Goal: Task Accomplishment & Management: Use online tool/utility

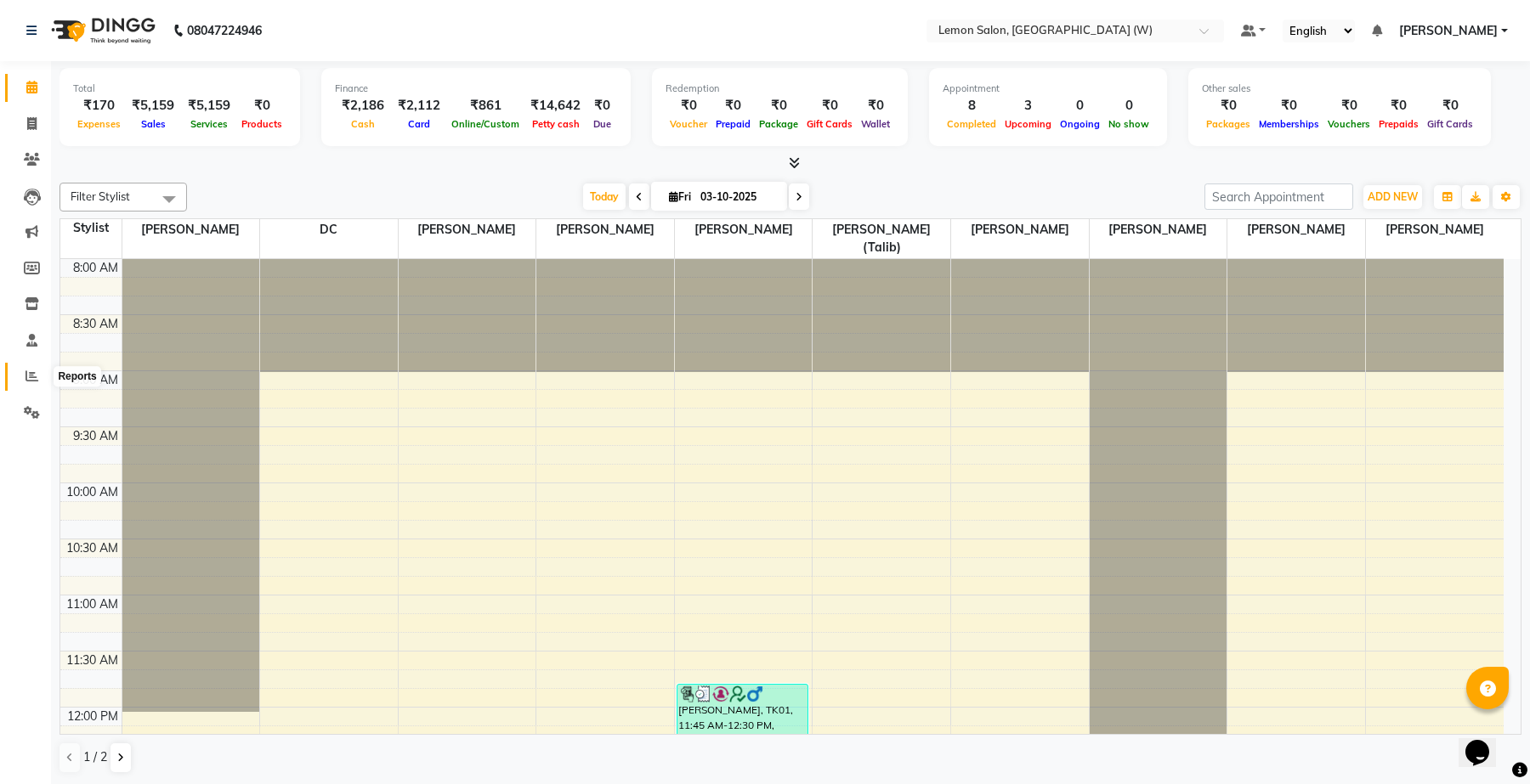
click at [23, 368] on span at bounding box center [32, 377] width 30 height 19
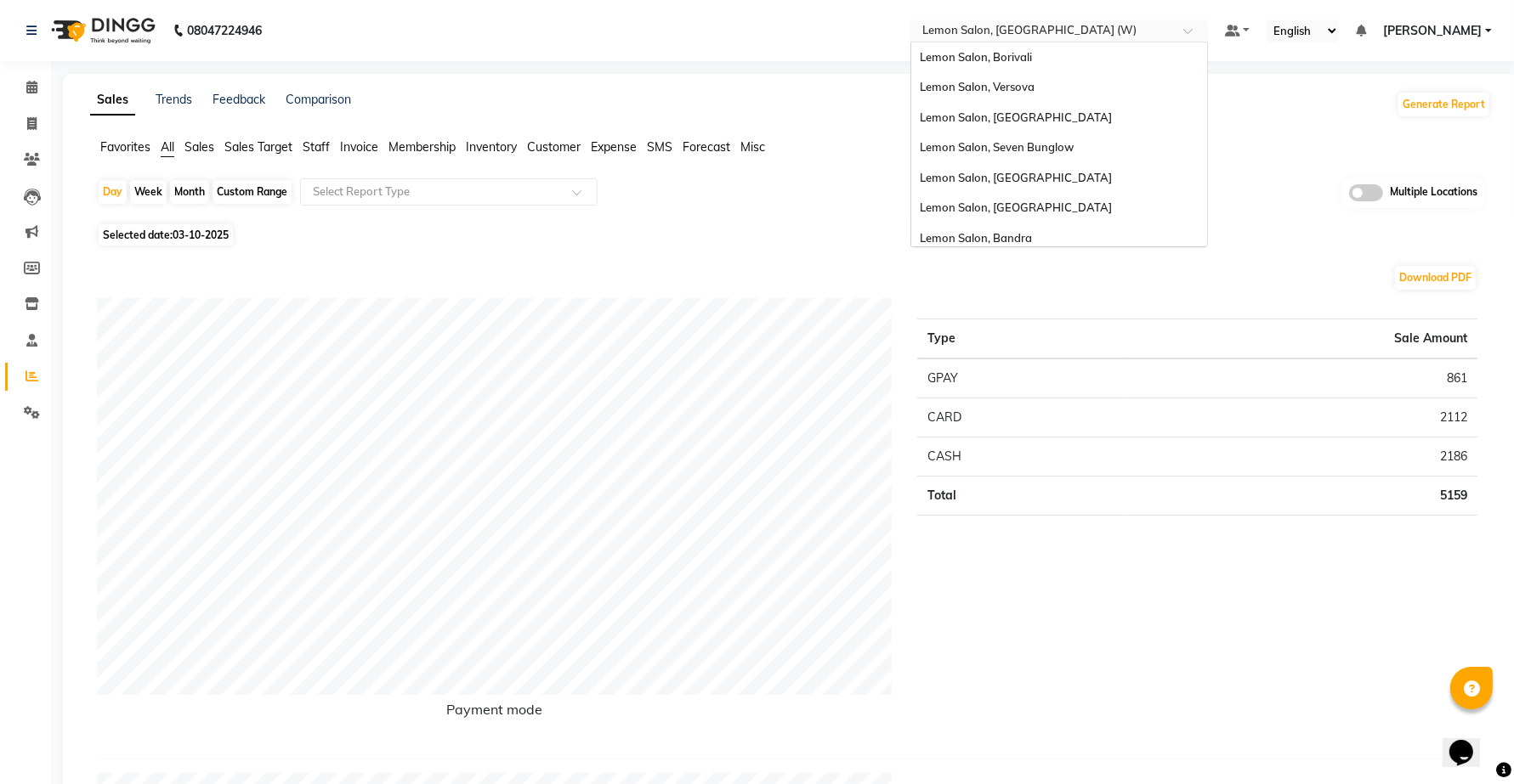
click at [1030, 19] on div "Select Location × Lemon Salon, Goregaon (W)" at bounding box center [1059, 31] width 297 height 23
click at [1017, 231] on span "Lemon Salon, Bandra" at bounding box center [976, 238] width 113 height 13
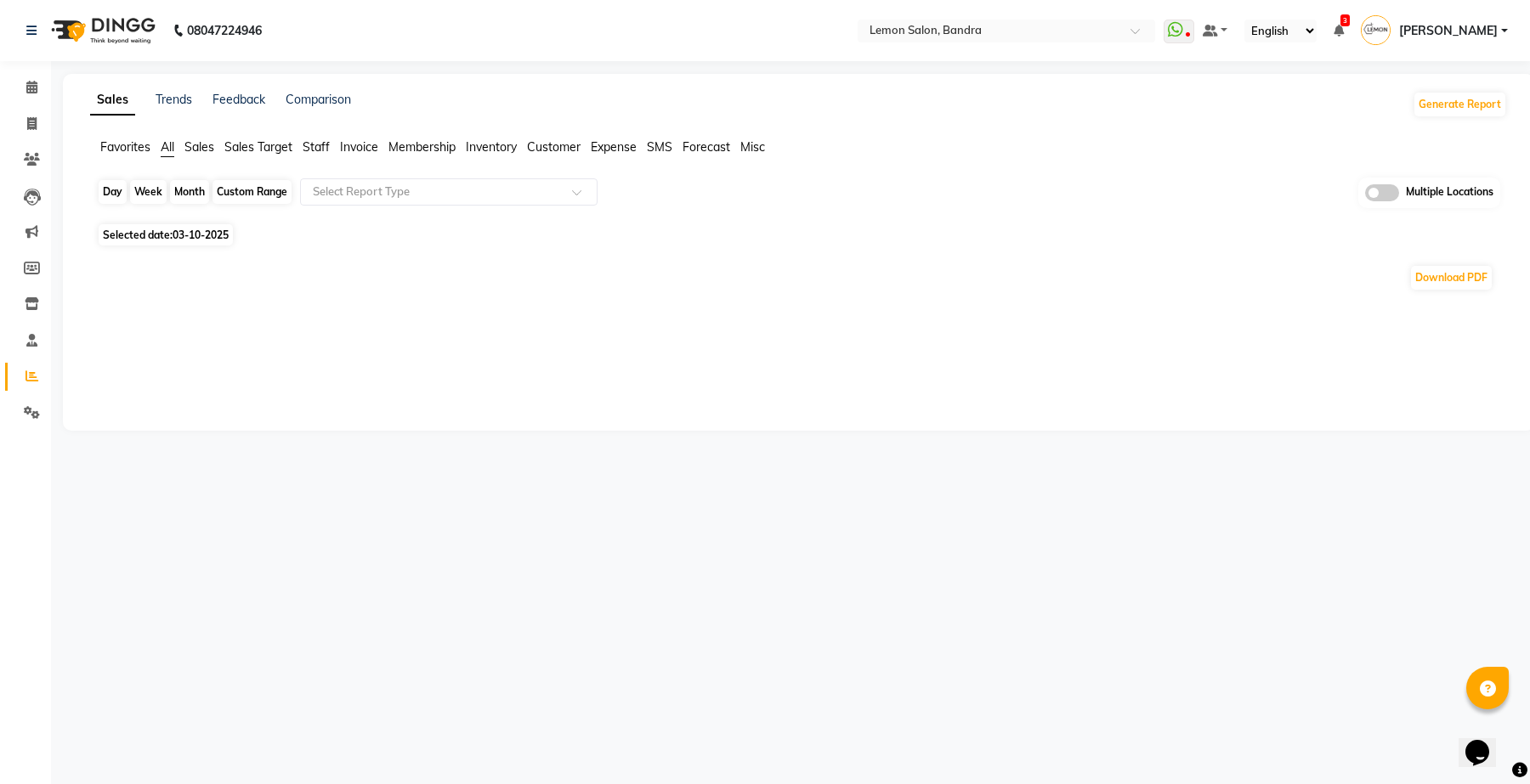
click at [106, 187] on div "Day" at bounding box center [112, 191] width 28 height 24
select select "10"
select select "2025"
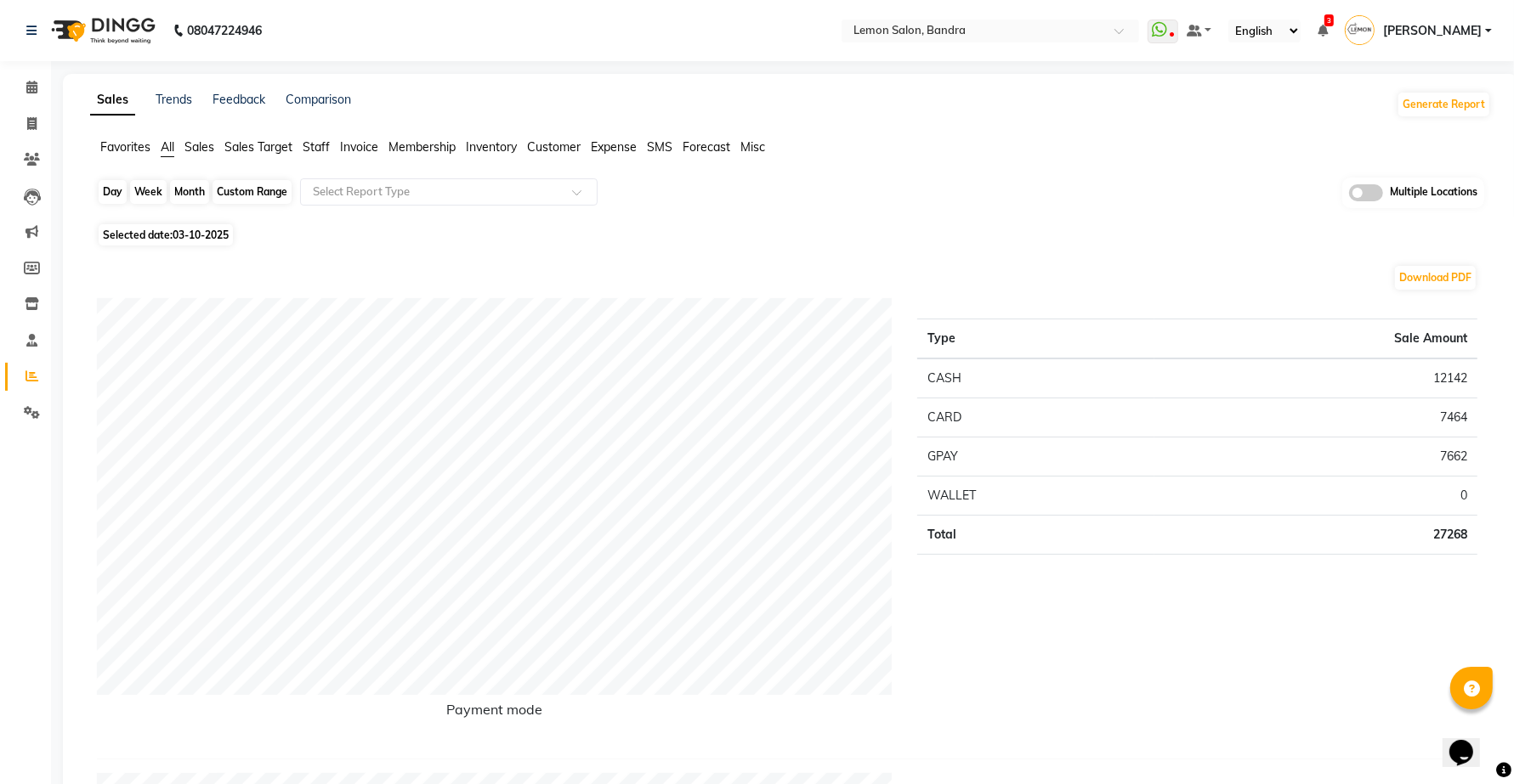
click at [105, 193] on div "Day" at bounding box center [112, 191] width 28 height 24
select select "10"
select select "2025"
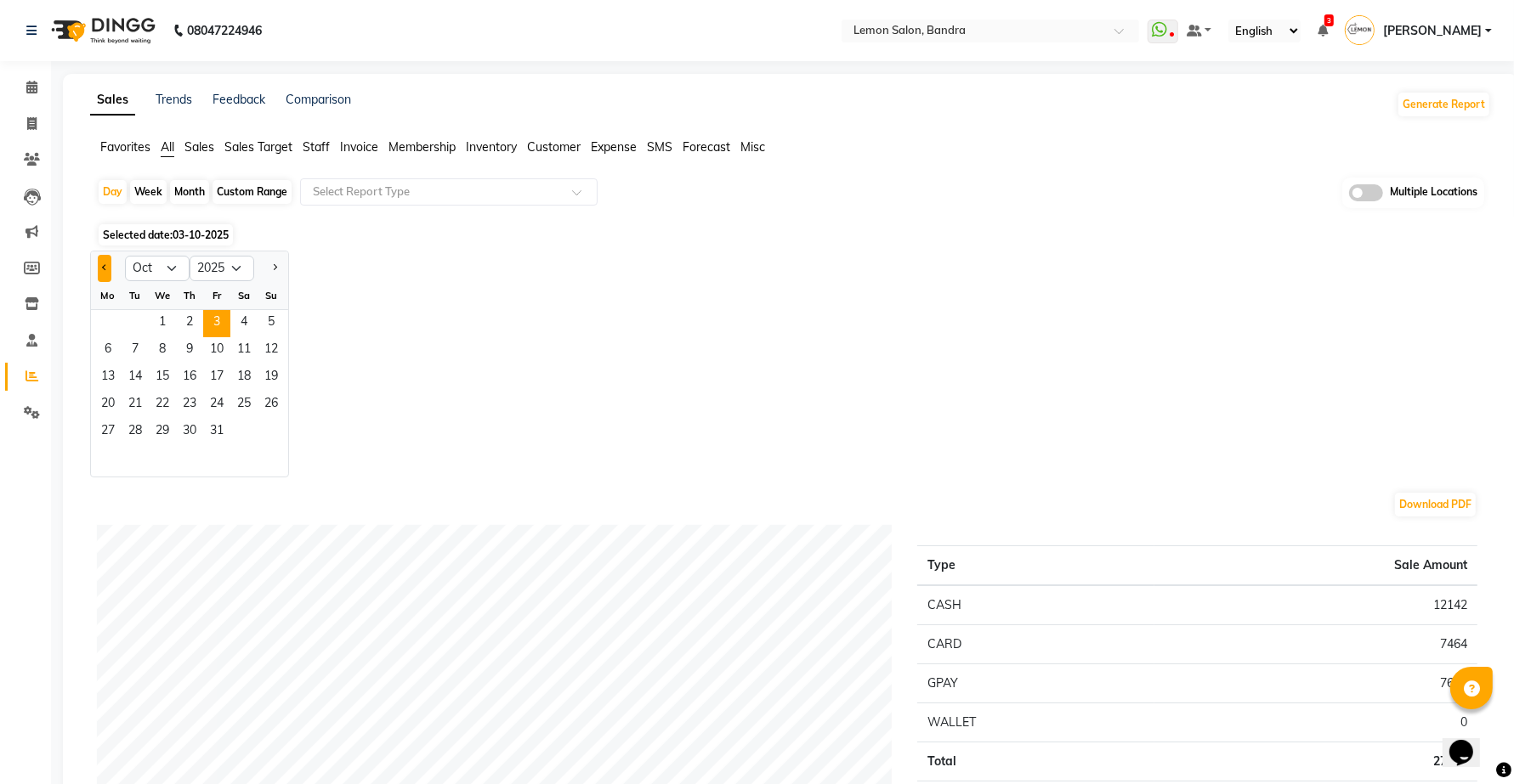
click at [102, 265] on button "Previous month" at bounding box center [105, 268] width 13 height 27
select select "9"
click at [142, 379] on span "16" at bounding box center [135, 378] width 27 height 27
click at [320, 140] on span "Staff" at bounding box center [317, 147] width 27 height 15
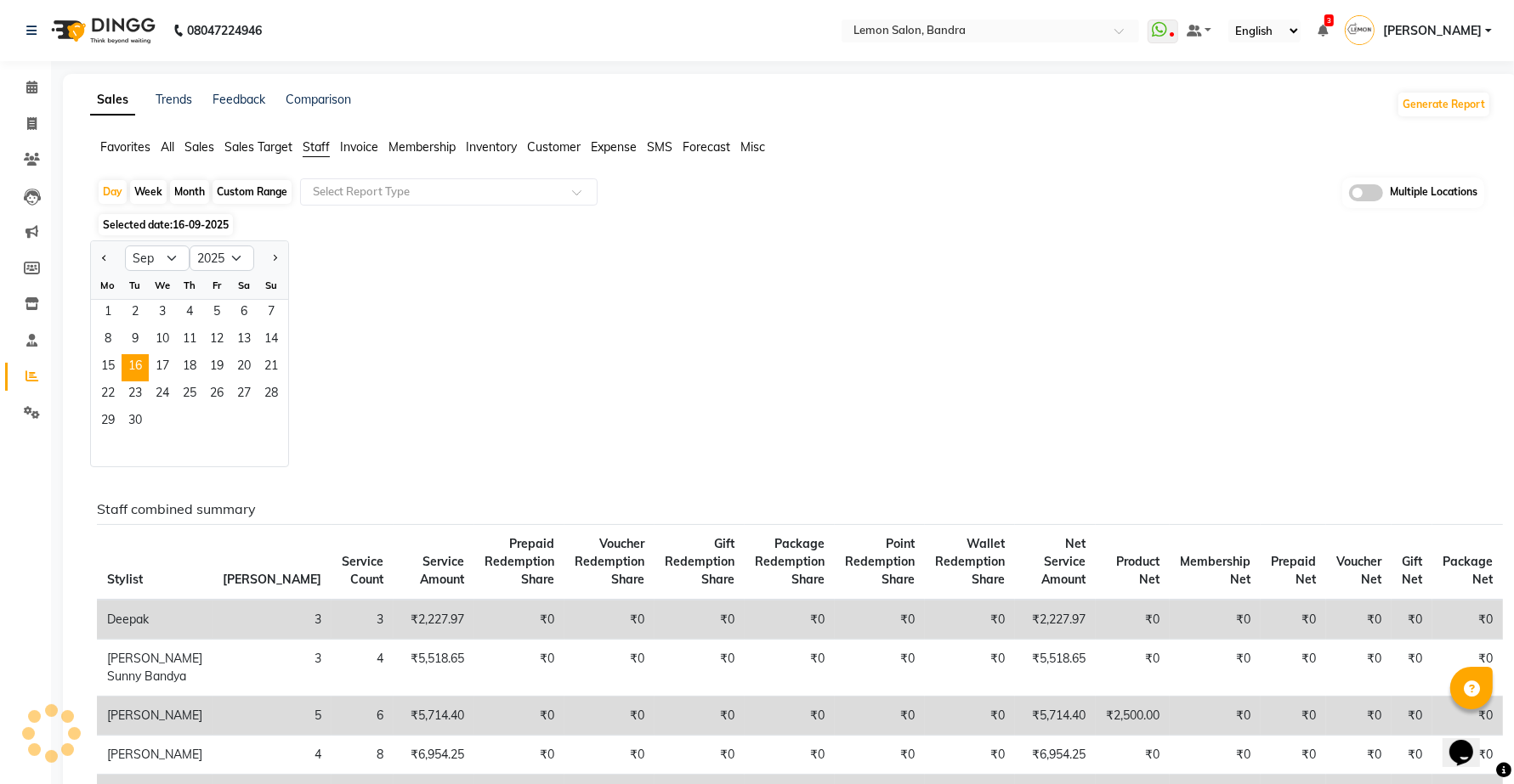
click at [349, 202] on div "Select Report Type" at bounding box center [449, 192] width 297 height 27
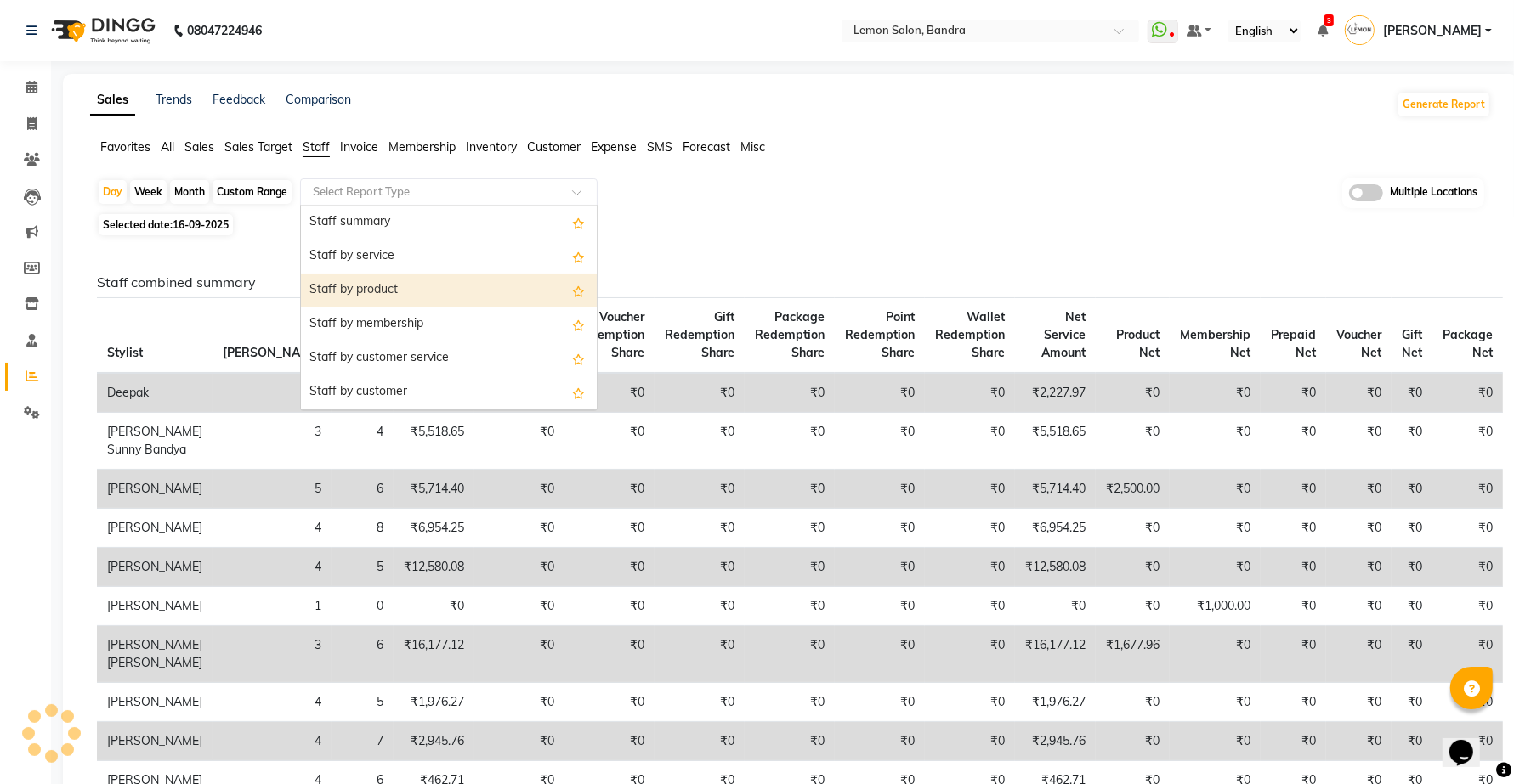
click at [383, 256] on div "Staff by service" at bounding box center [449, 256] width 295 height 34
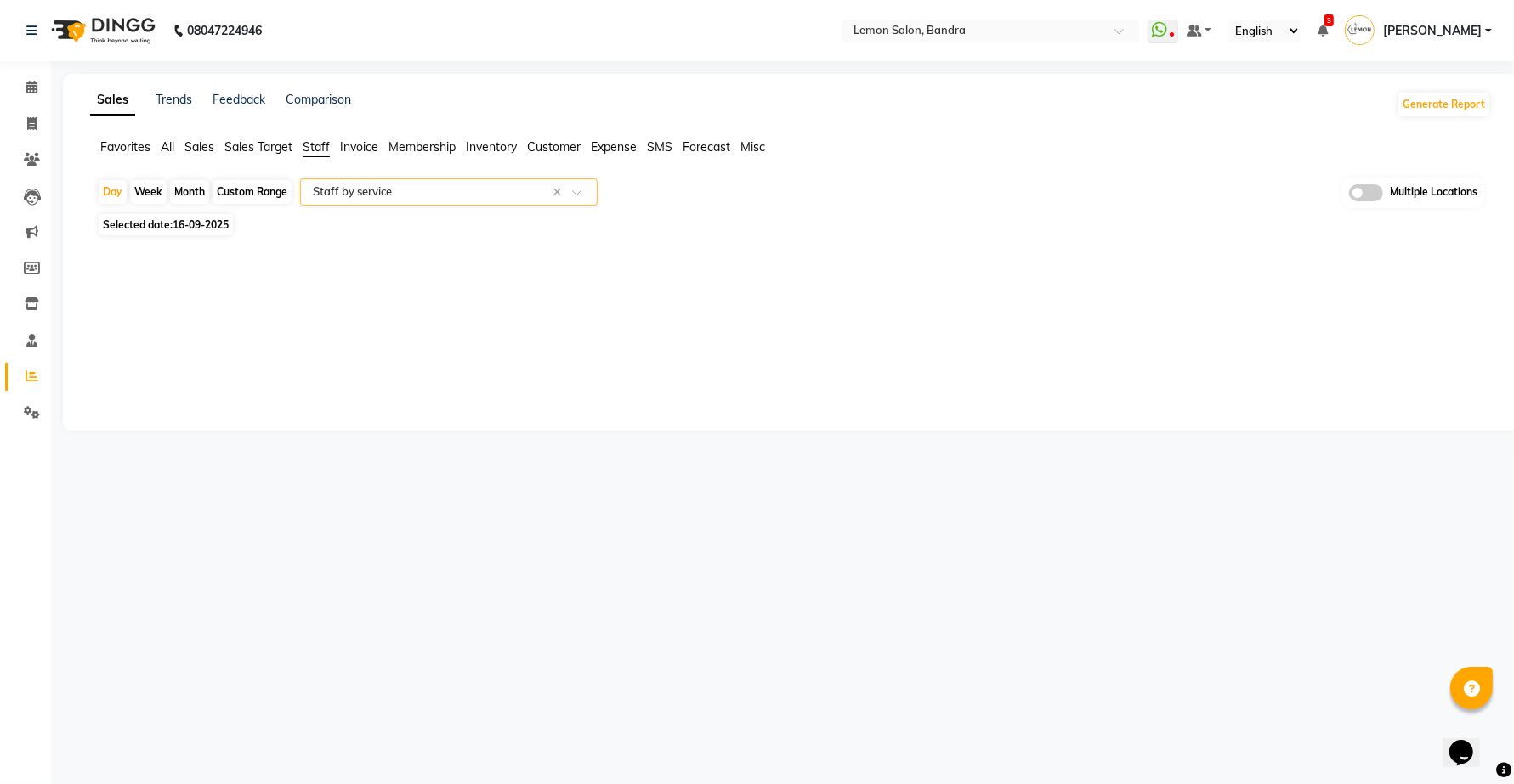
select select "full_report"
select select "csv"
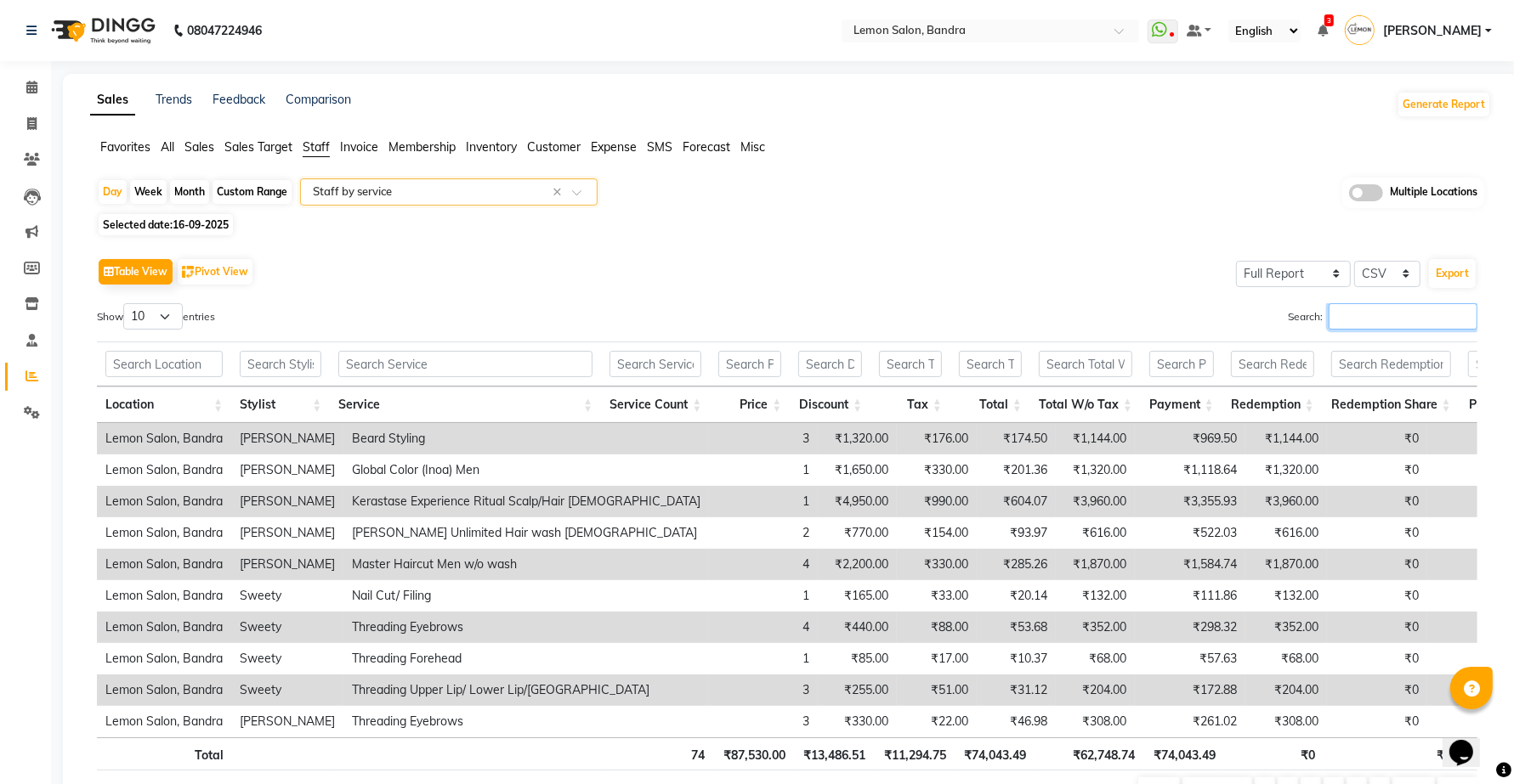
click at [1361, 311] on input "Search:" at bounding box center [1403, 316] width 149 height 26
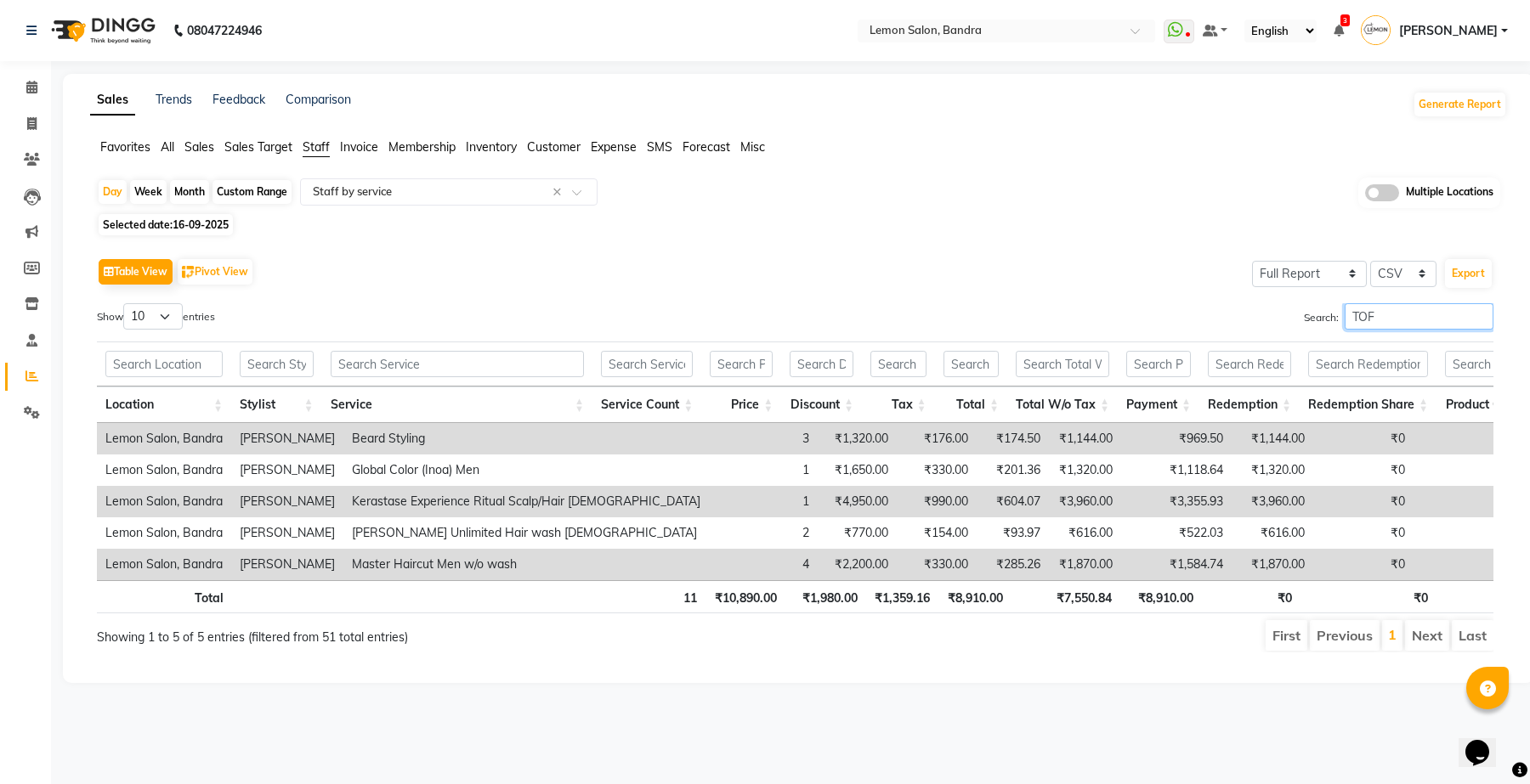
click at [1386, 319] on input "TOF" at bounding box center [1419, 316] width 149 height 26
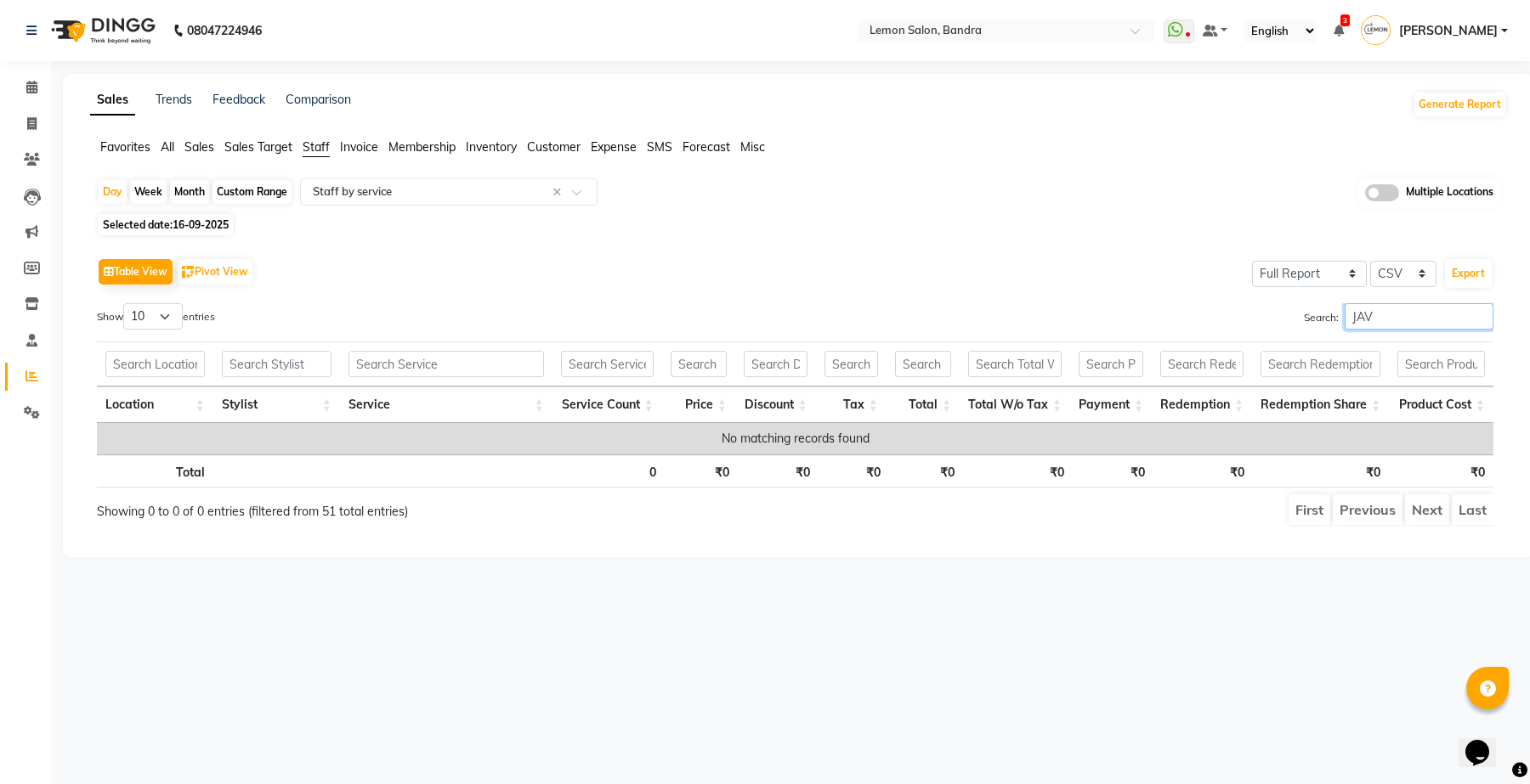
type input "JAV"
